Goal: Task Accomplishment & Management: Use online tool/utility

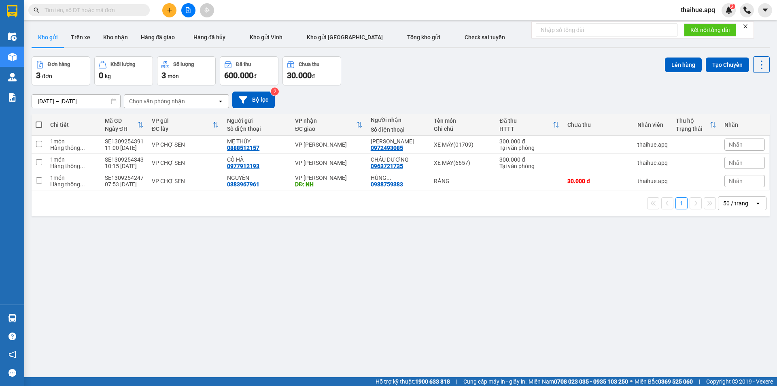
scroll to position [37, 0]
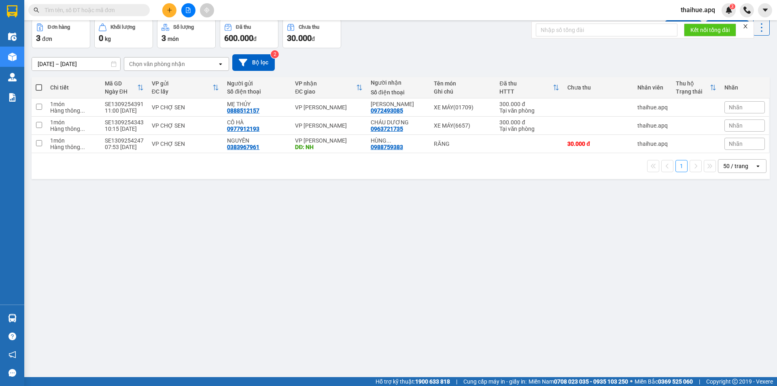
drag, startPoint x: 0, startPoint y: 0, endPoint x: 282, endPoint y: 257, distance: 381.1
click at [282, 257] on div "ver 1.8.143 Kho gửi Trên xe Kho nhận Hàng đã giao Hàng đã hủy Kho gửi Vinh Kho …" at bounding box center [400, 180] width 745 height 386
click at [168, 10] on icon "plus" at bounding box center [170, 10] width 6 height 6
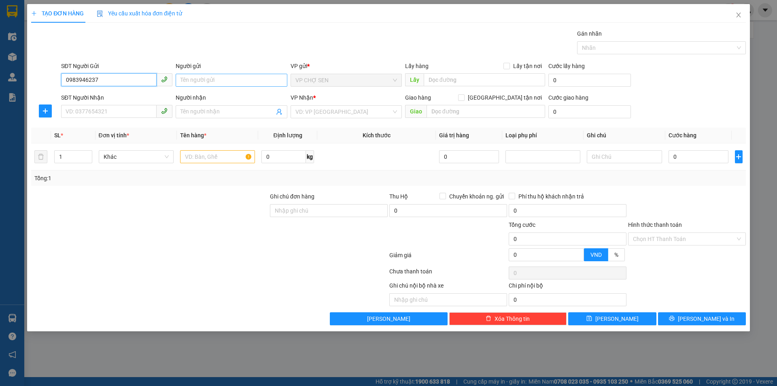
type input "0983946237"
click at [184, 82] on input "Người gửi" at bounding box center [231, 80] width 111 height 13
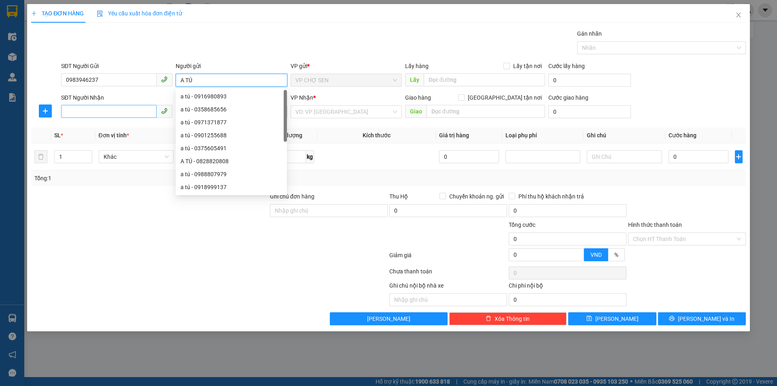
type input "A TÚ"
click at [79, 108] on input "SĐT Người Nhận" at bounding box center [109, 111] width 96 height 13
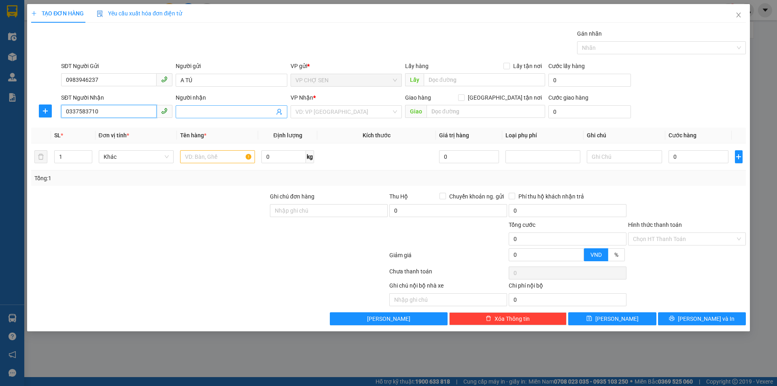
type input "0337583710"
click at [184, 109] on input "Người nhận" at bounding box center [228, 111] width 94 height 9
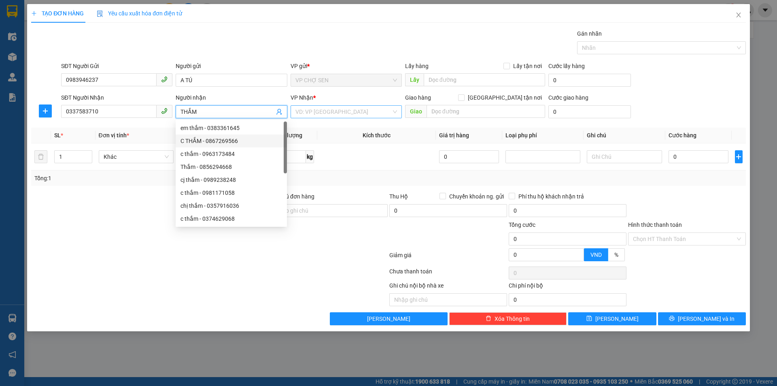
type input "THẮM"
click at [346, 112] on input "search" at bounding box center [344, 112] width 96 height 12
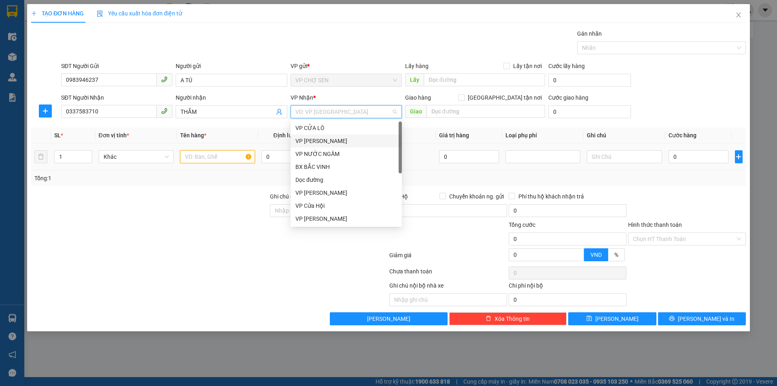
click at [201, 156] on input "text" at bounding box center [217, 156] width 75 height 13
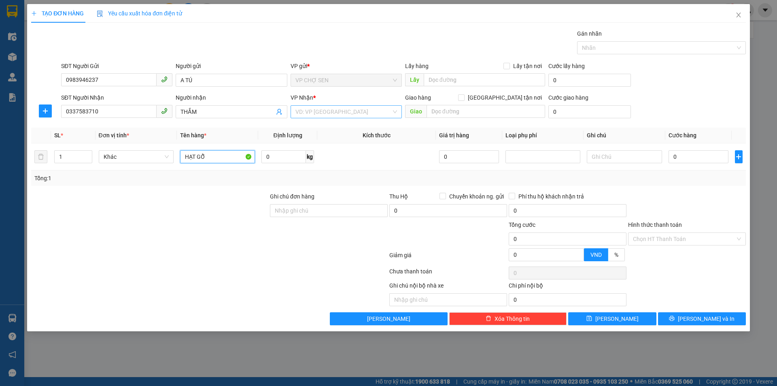
type input "HẠT GỖ"
click at [359, 115] on input "search" at bounding box center [344, 112] width 96 height 12
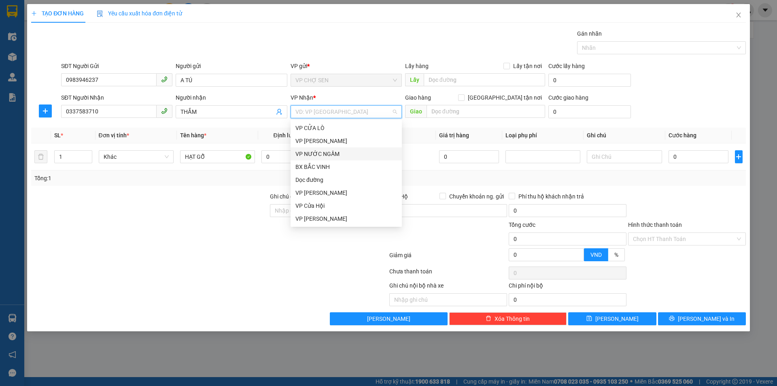
scroll to position [81, 0]
click at [314, 177] on div "VP [PERSON_NAME]" at bounding box center [347, 176] width 102 height 9
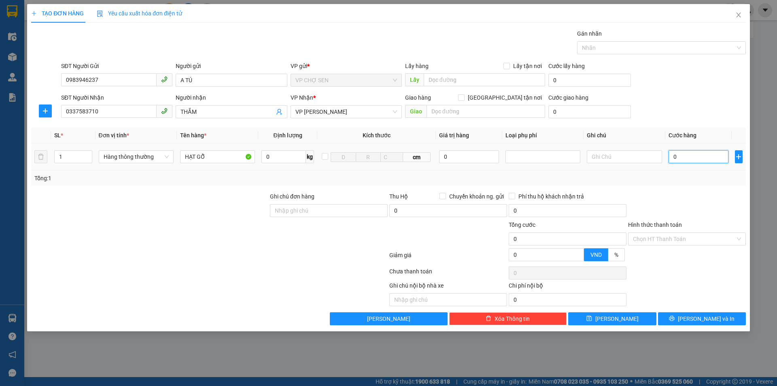
click at [673, 156] on input "0" at bounding box center [699, 156] width 60 height 13
type input "1"
type input "10"
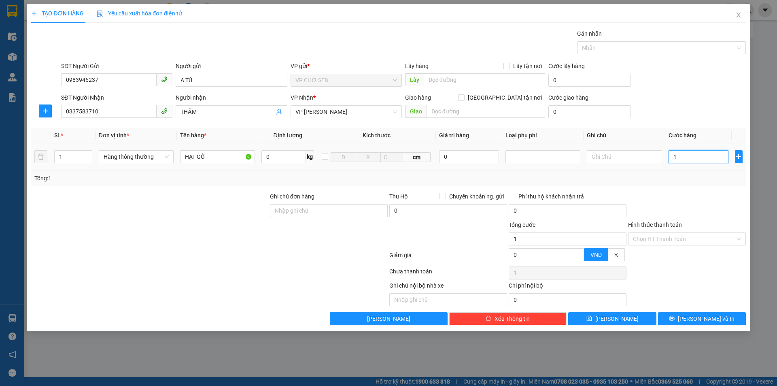
type input "10"
type input "100"
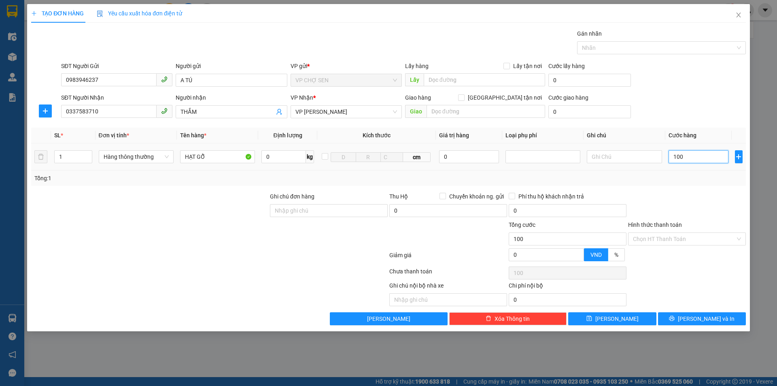
type input "1.000"
type input "10.000"
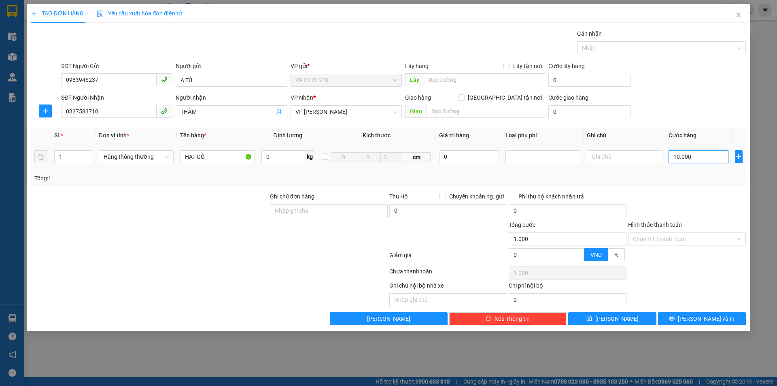
type input "10.000"
type input "100.000"
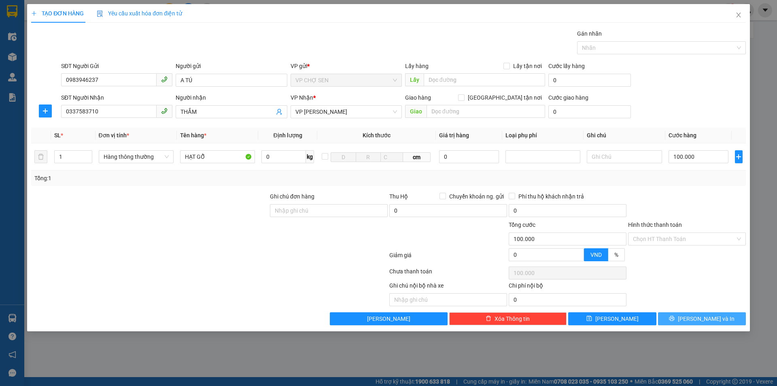
click at [693, 317] on button "[PERSON_NAME] và In" at bounding box center [702, 318] width 88 height 13
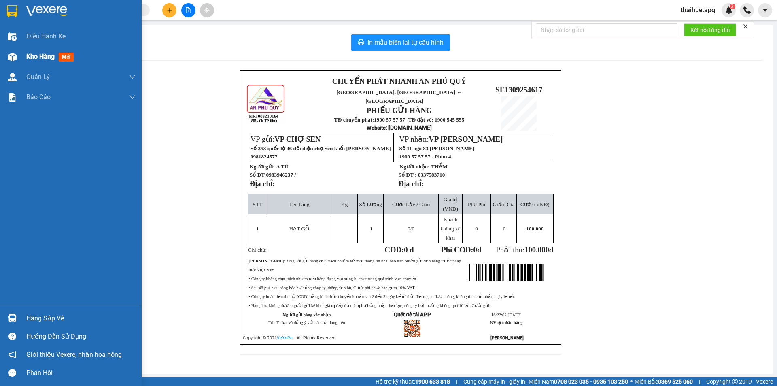
click at [46, 58] on span "Kho hàng" at bounding box center [40, 57] width 28 height 8
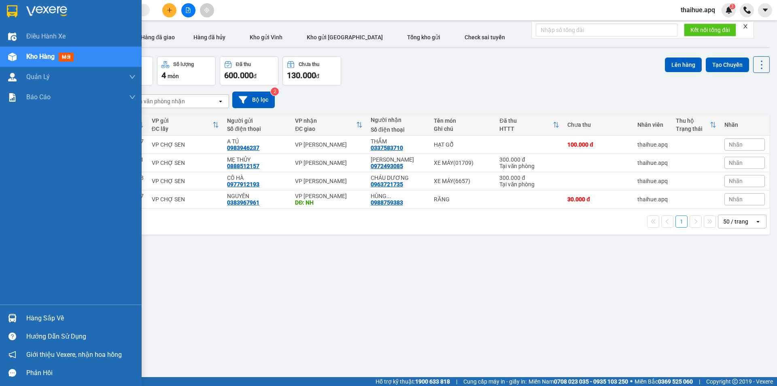
click at [46, 317] on div "Hàng sắp về" at bounding box center [80, 318] width 109 height 12
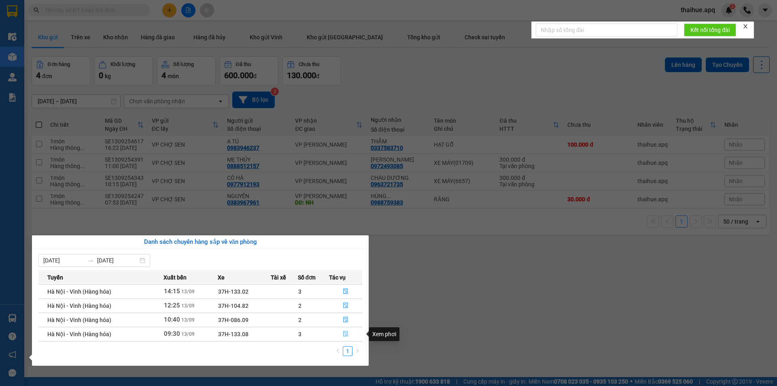
click at [345, 334] on icon "file-done" at bounding box center [346, 334] width 6 height 6
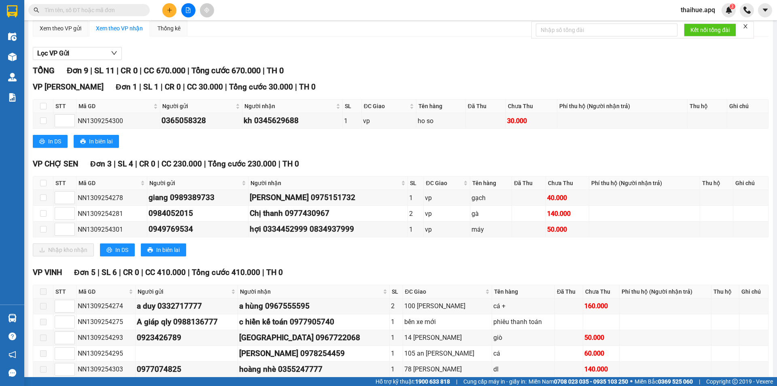
scroll to position [81, 0]
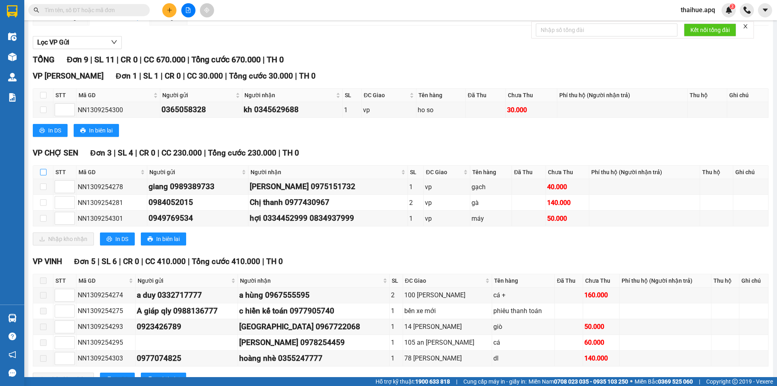
click at [43, 172] on input "checkbox" at bounding box center [43, 172] width 6 height 6
checkbox input "true"
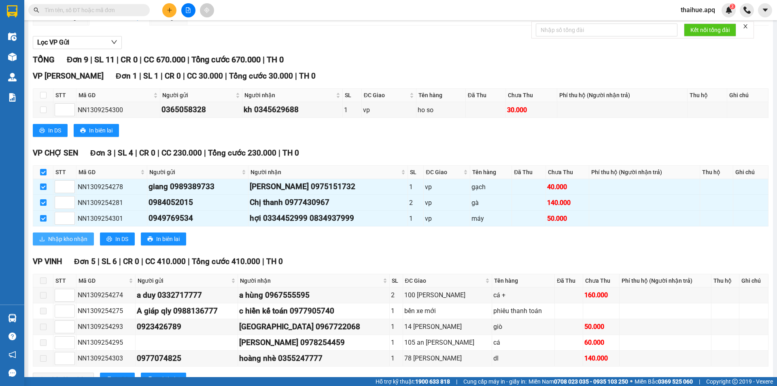
click at [51, 236] on span "Nhập kho nhận" at bounding box center [67, 238] width 39 height 9
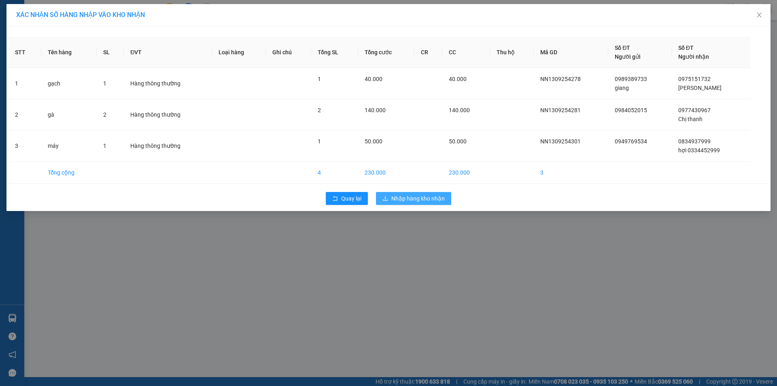
click at [408, 197] on span "Nhập hàng kho nhận" at bounding box center [417, 198] width 53 height 9
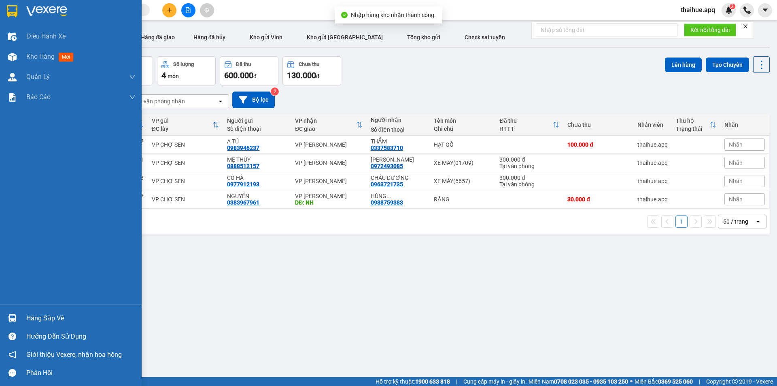
click at [38, 320] on div "Hàng sắp về" at bounding box center [80, 318] width 109 height 12
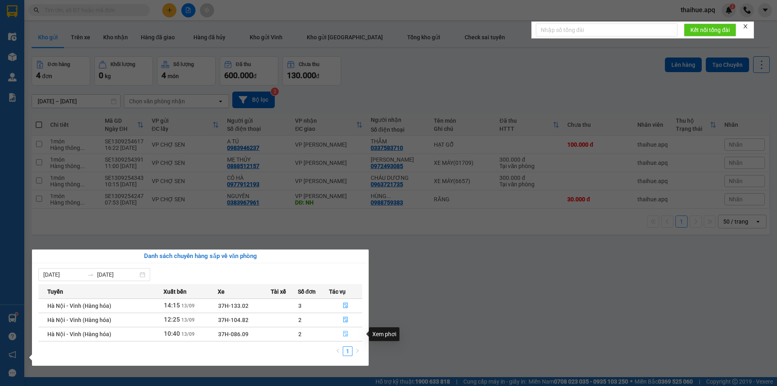
click at [345, 332] on icon "file-done" at bounding box center [346, 334] width 6 height 6
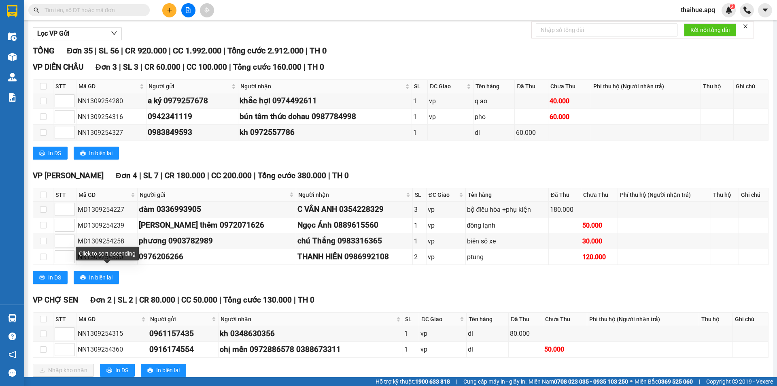
scroll to position [202, 0]
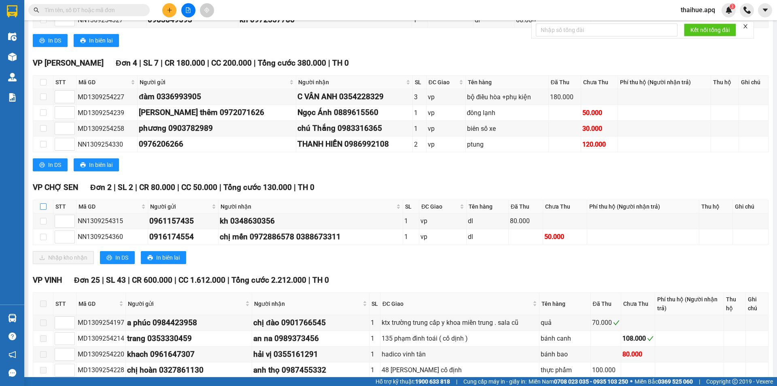
click at [42, 206] on input "checkbox" at bounding box center [43, 206] width 6 height 6
checkbox input "true"
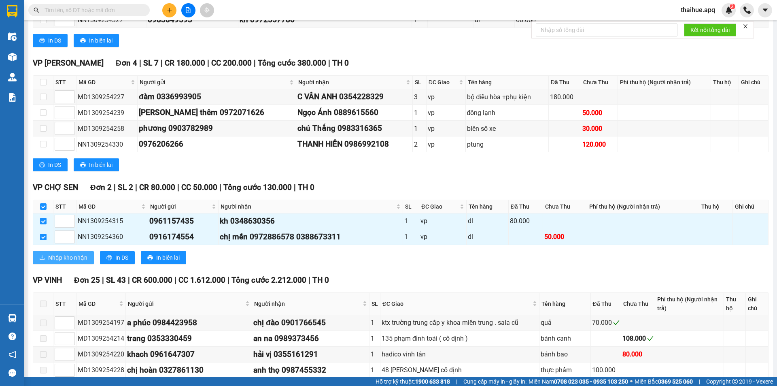
click at [57, 257] on span "Nhập kho nhận" at bounding box center [67, 257] width 39 height 9
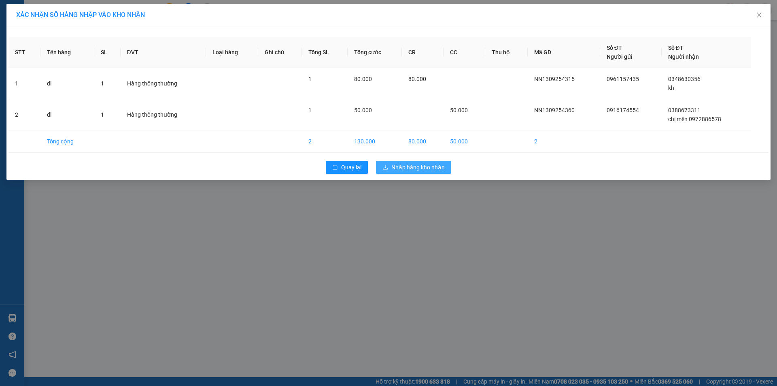
click at [421, 168] on span "Nhập hàng kho nhận" at bounding box center [417, 167] width 53 height 9
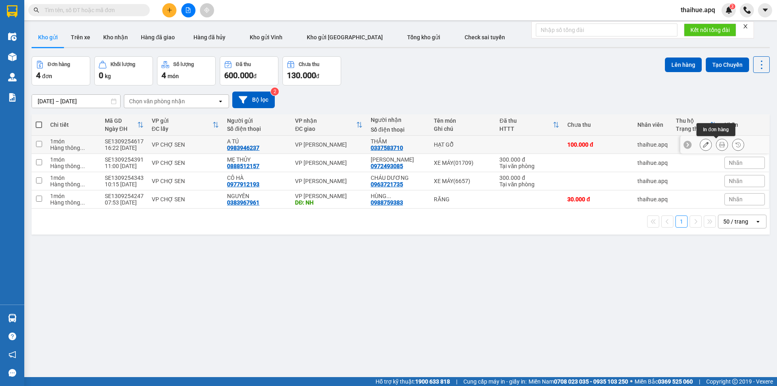
click at [719, 143] on icon at bounding box center [722, 145] width 6 height 6
